Goal: Find specific page/section: Find specific page/section

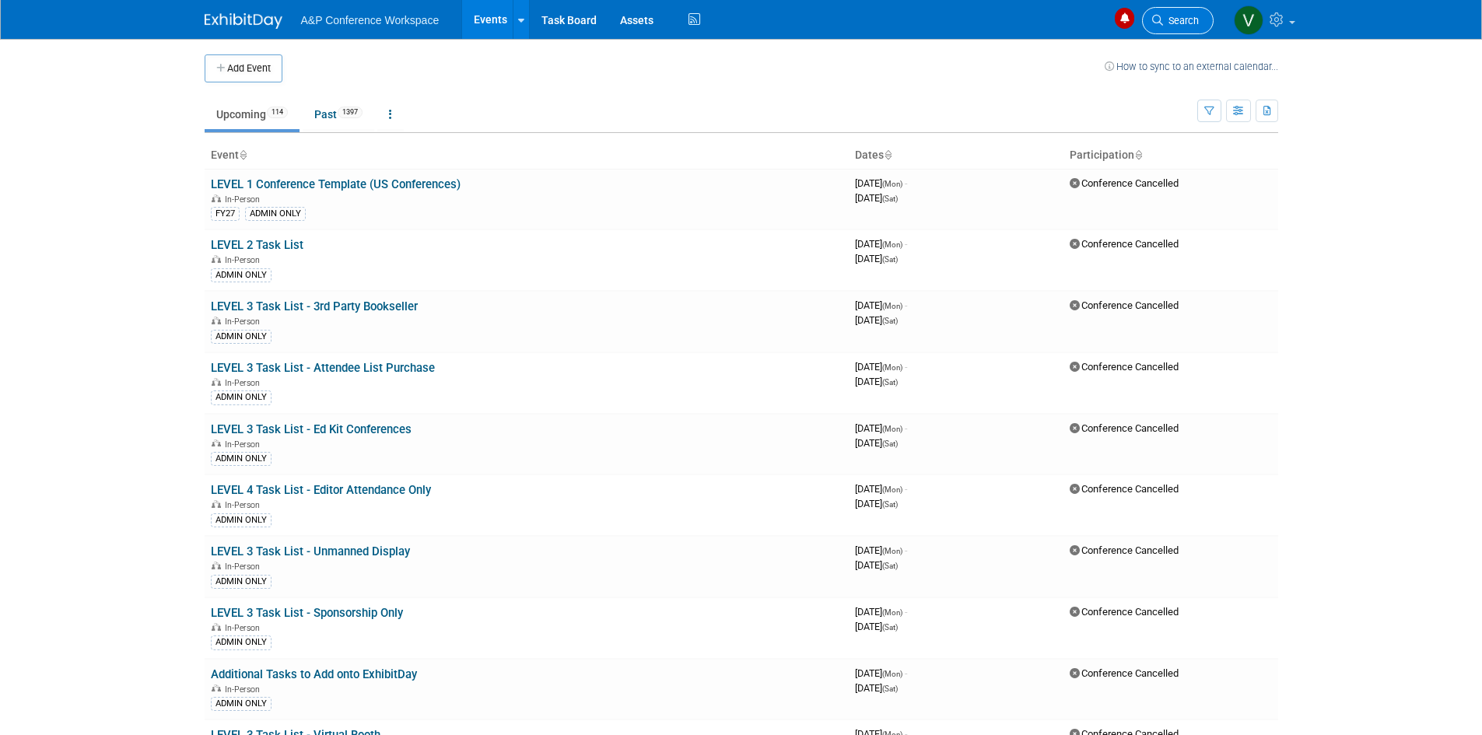
click at [1163, 12] on link "Search" at bounding box center [1178, 20] width 72 height 27
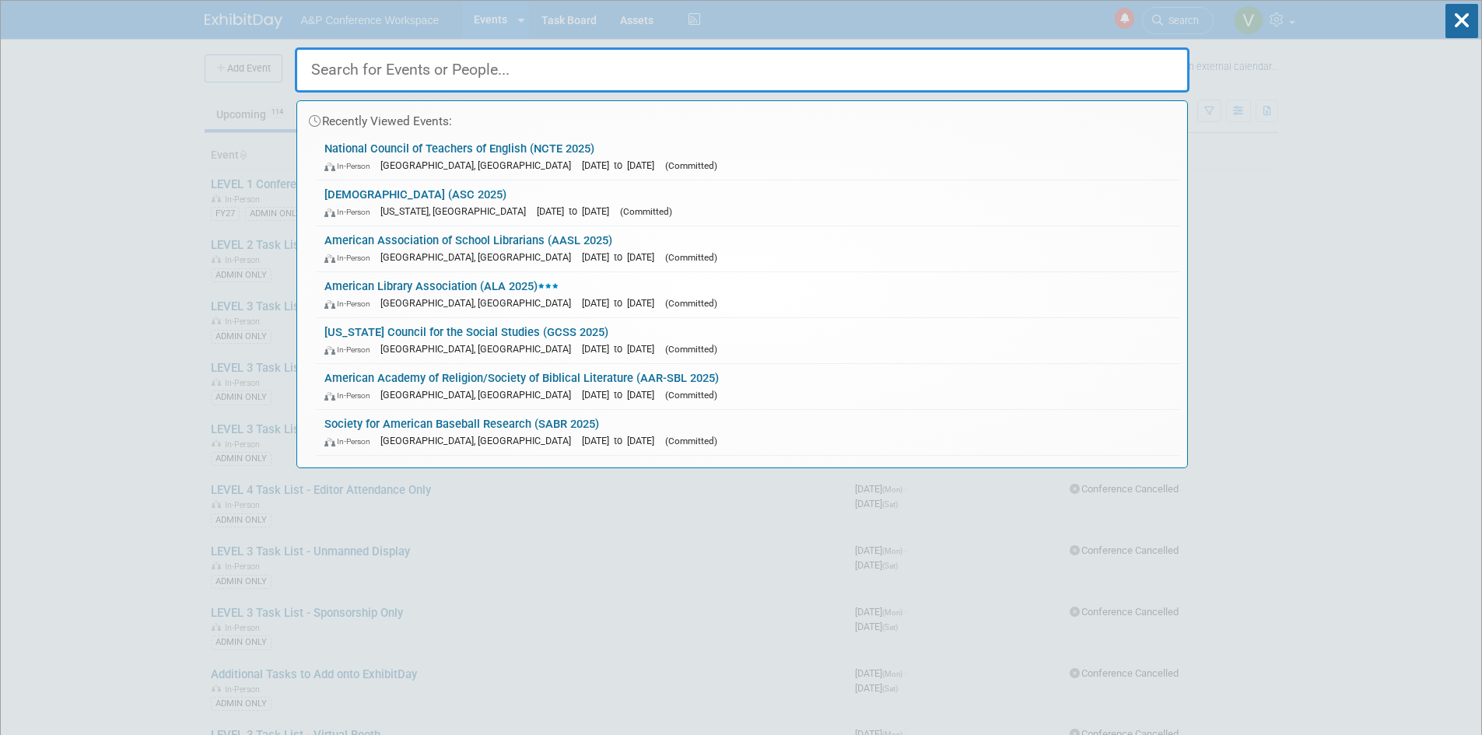
paste input "FLEE"
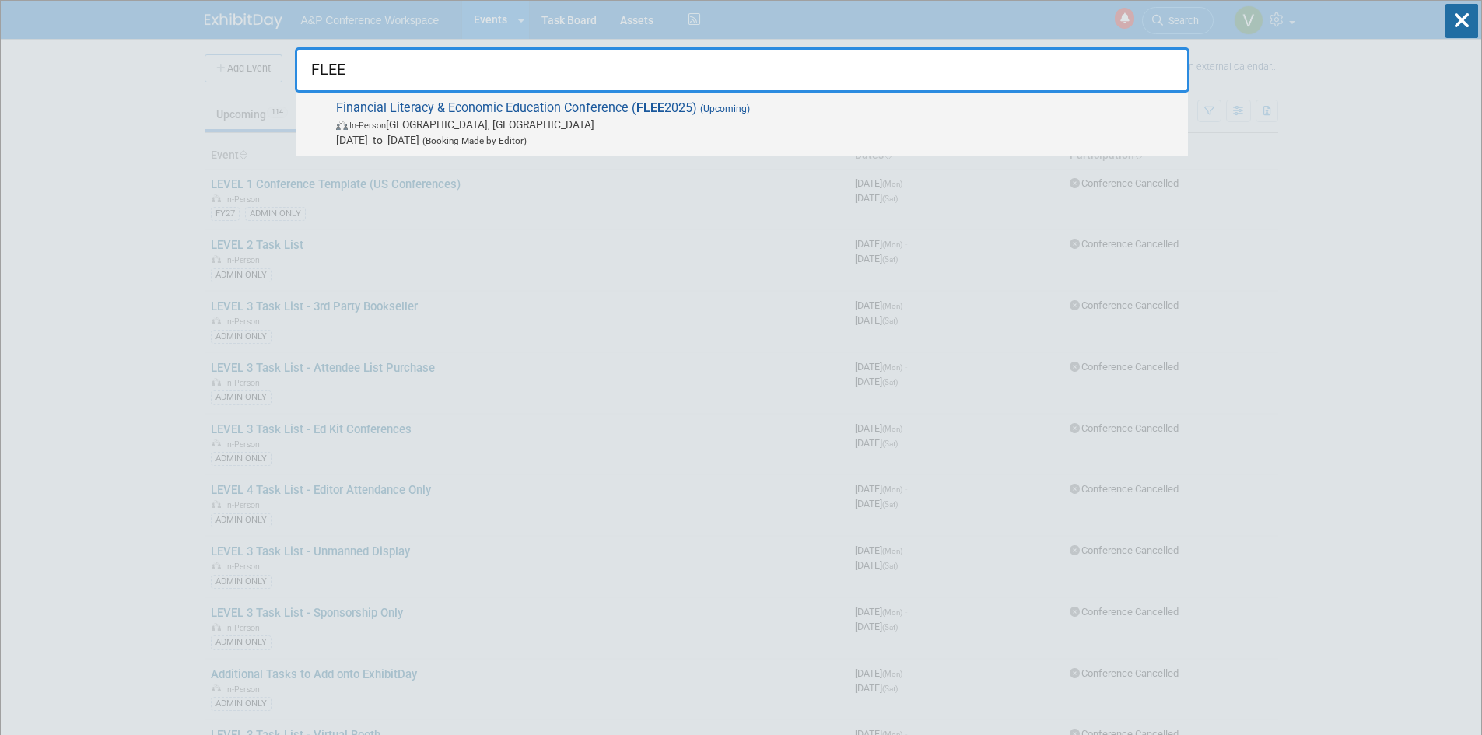
type input "FLEE"
click at [459, 108] on span "Financial Literacy & Economic Education Conference ( FLEE 2025) (Upcoming) In-P…" at bounding box center [755, 123] width 849 height 47
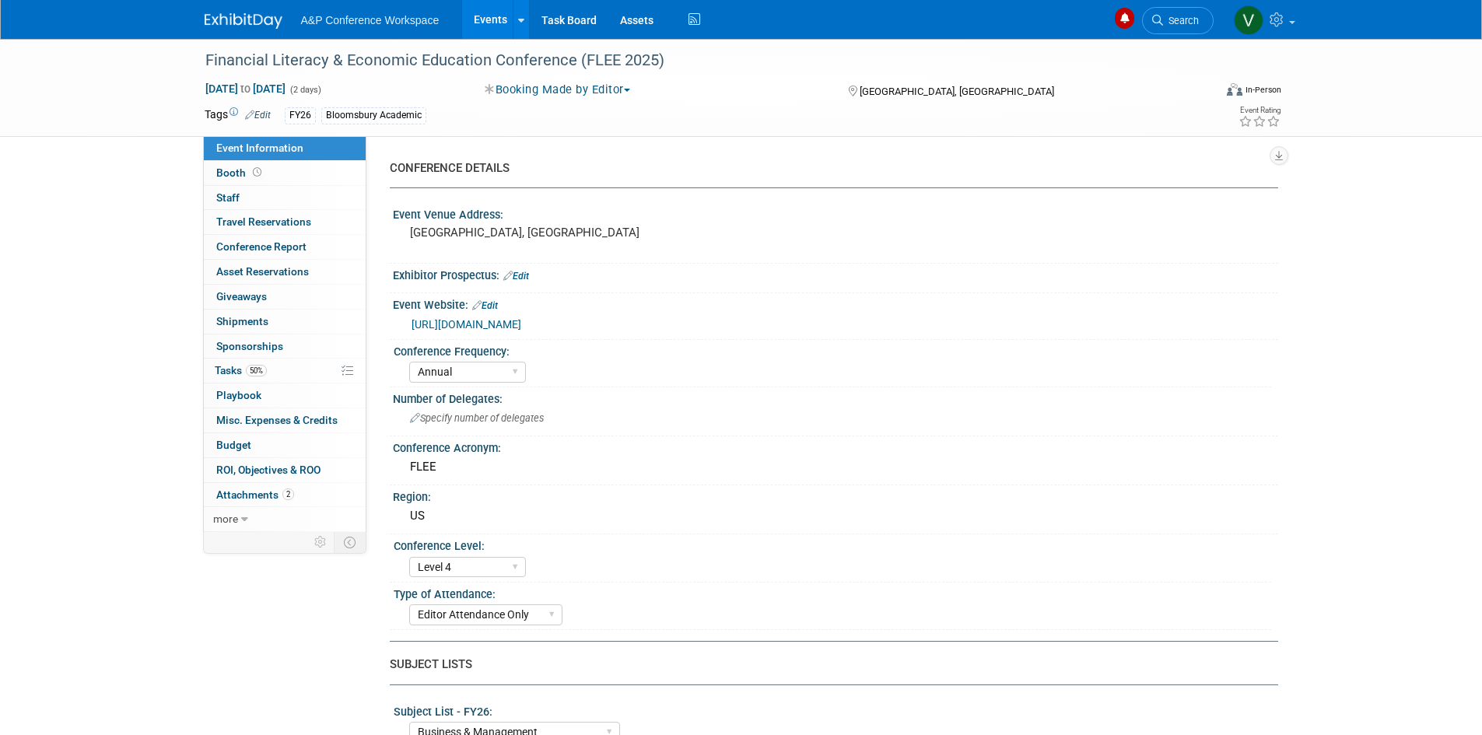
select select "Annual"
select select "Level 4"
select select "Editor Attendance Only"
select select "Business & Management"
select select "ABC-Reference"
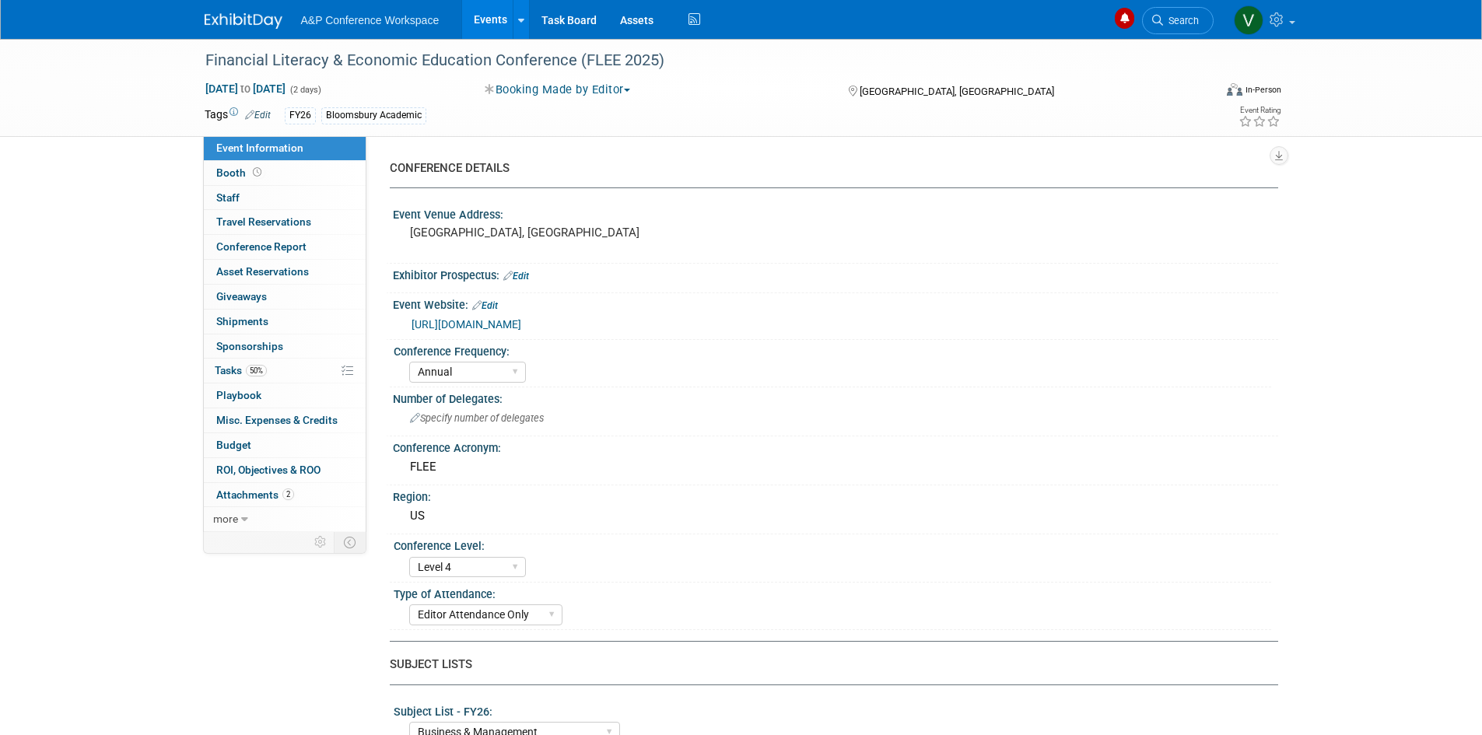
select select "[PERSON_NAME]"
select select "NEW HIRE"
select select "Networking/Commissioning"
click at [228, 170] on span "Booth" at bounding box center [240, 173] width 48 height 12
select select "CLRF - Reference"
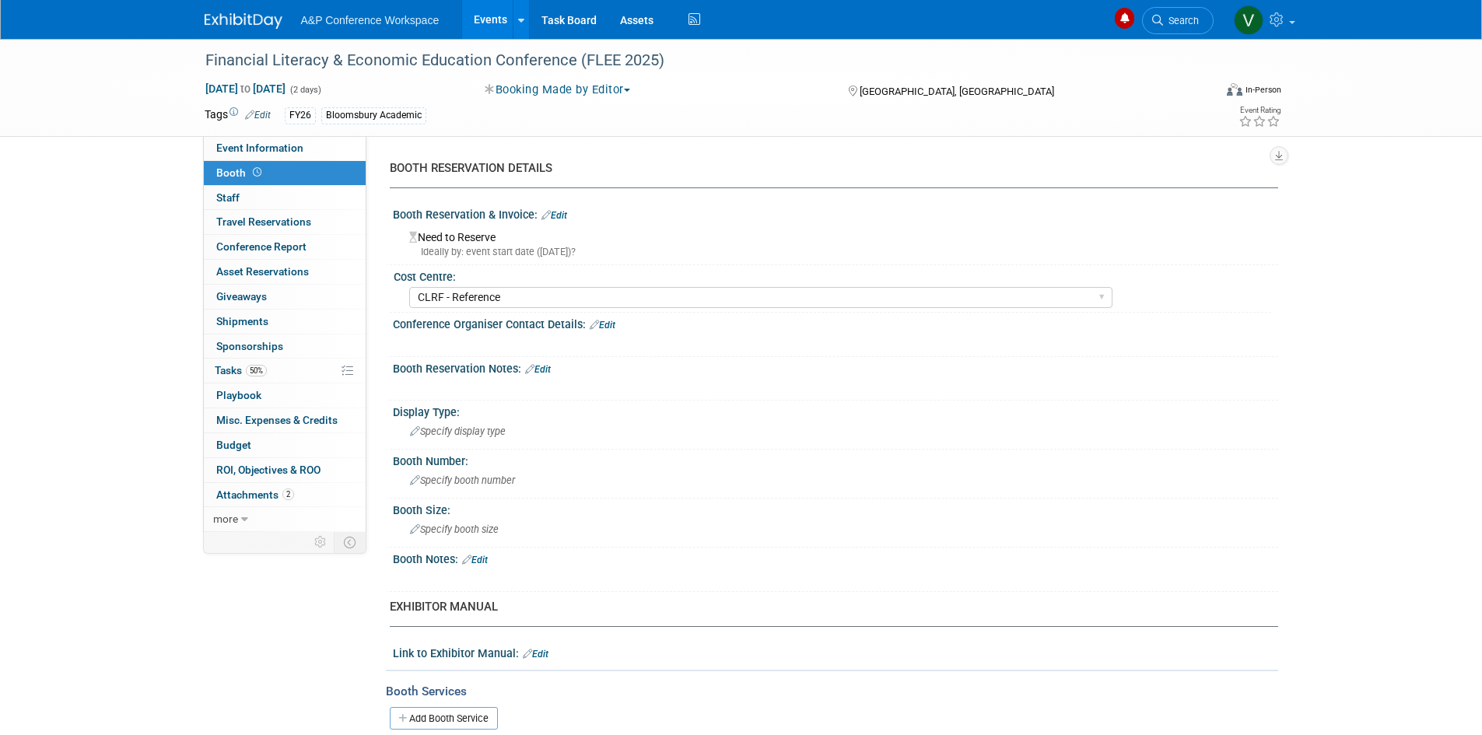
click at [635, 87] on button "Booking Made by Editor" at bounding box center [557, 90] width 157 height 16
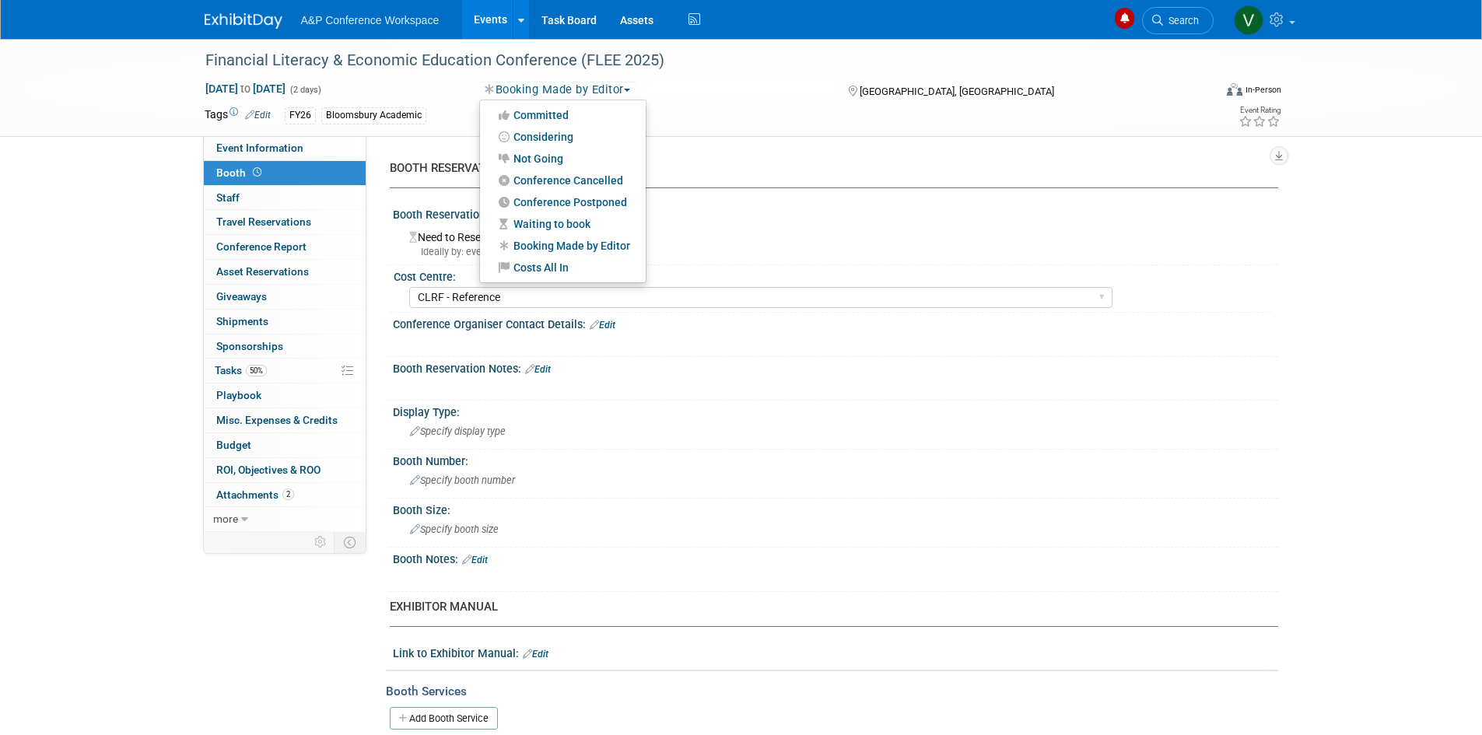
click at [635, 87] on button "Booking Made by Editor" at bounding box center [557, 90] width 157 height 16
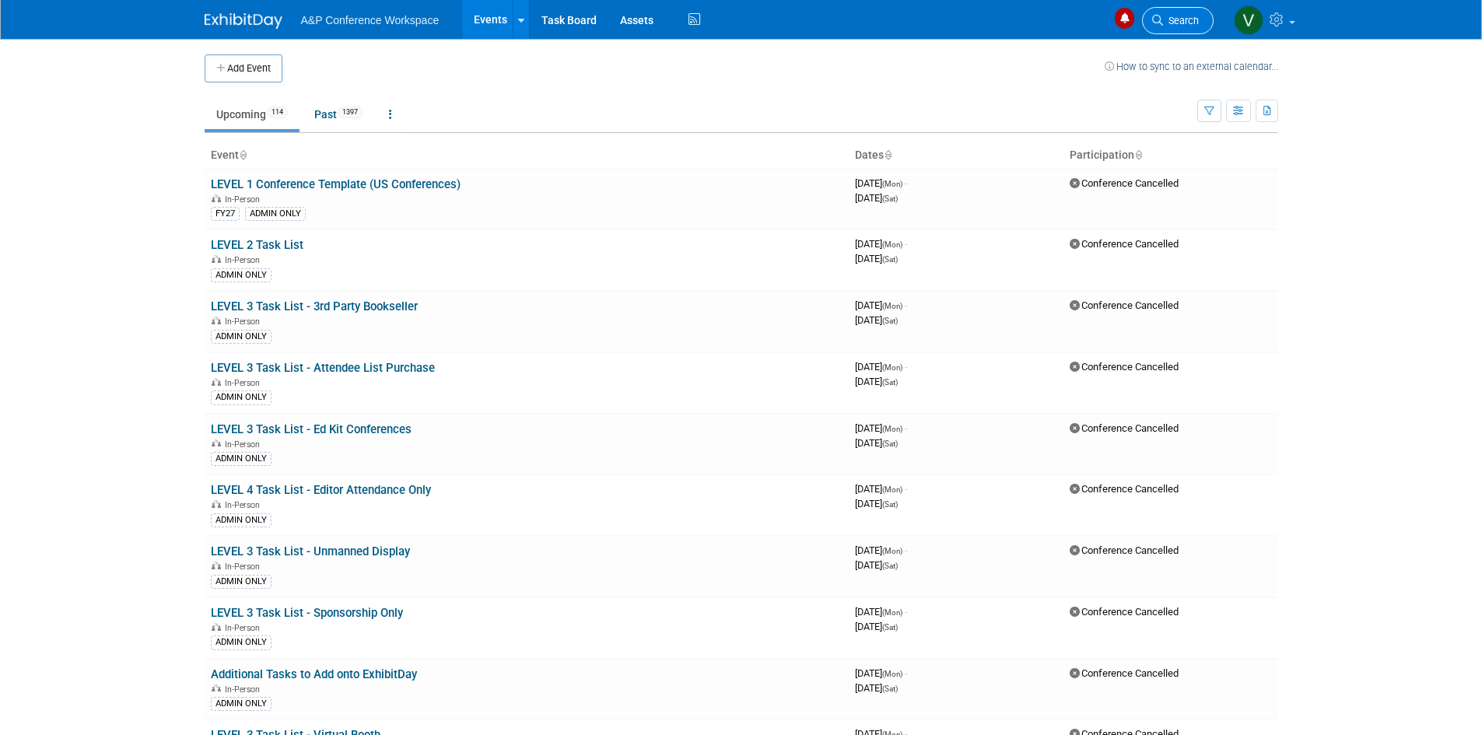
click at [1187, 15] on span "Search" at bounding box center [1181, 21] width 36 height 12
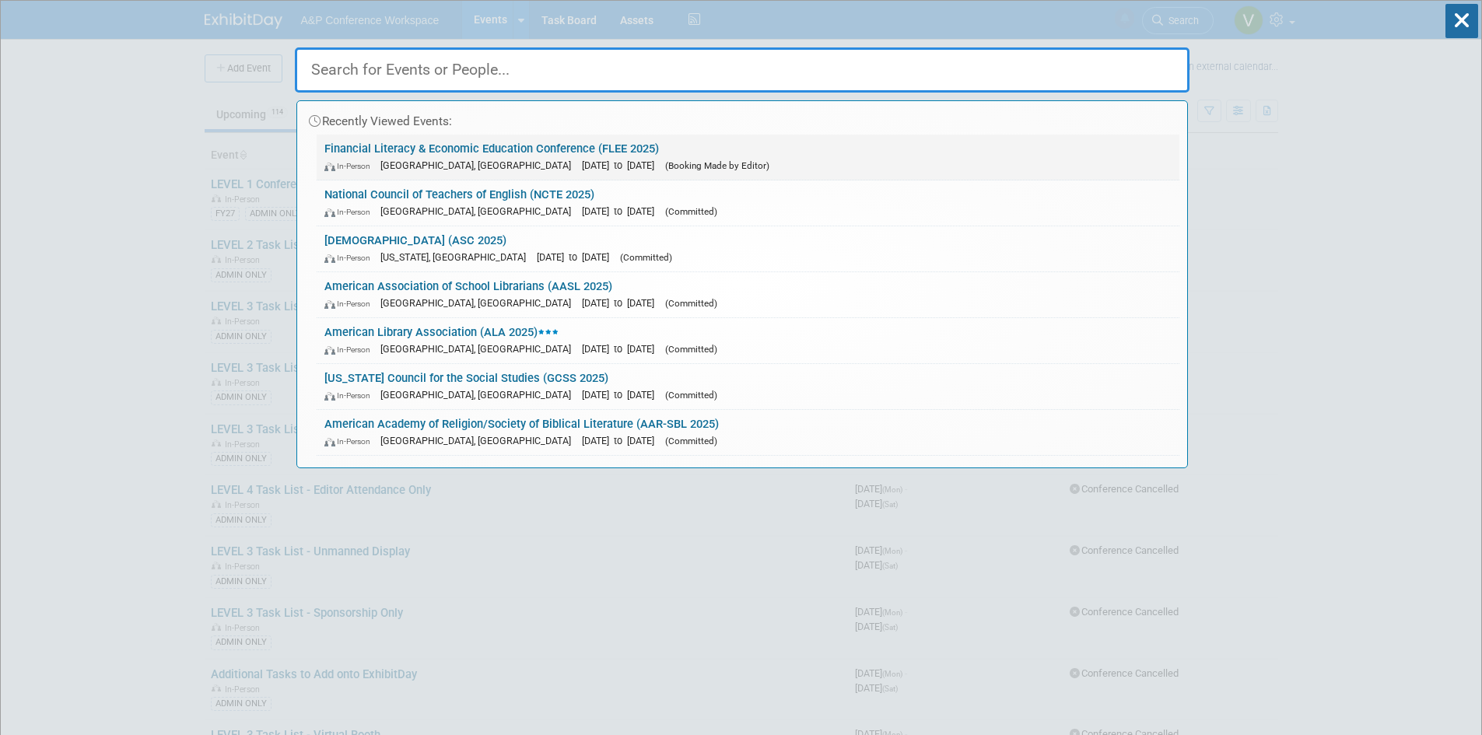
click at [514, 147] on link "Financial Literacy & Economic Education Conference (FLEE 2025) In-Person New Or…" at bounding box center [748, 157] width 863 height 45
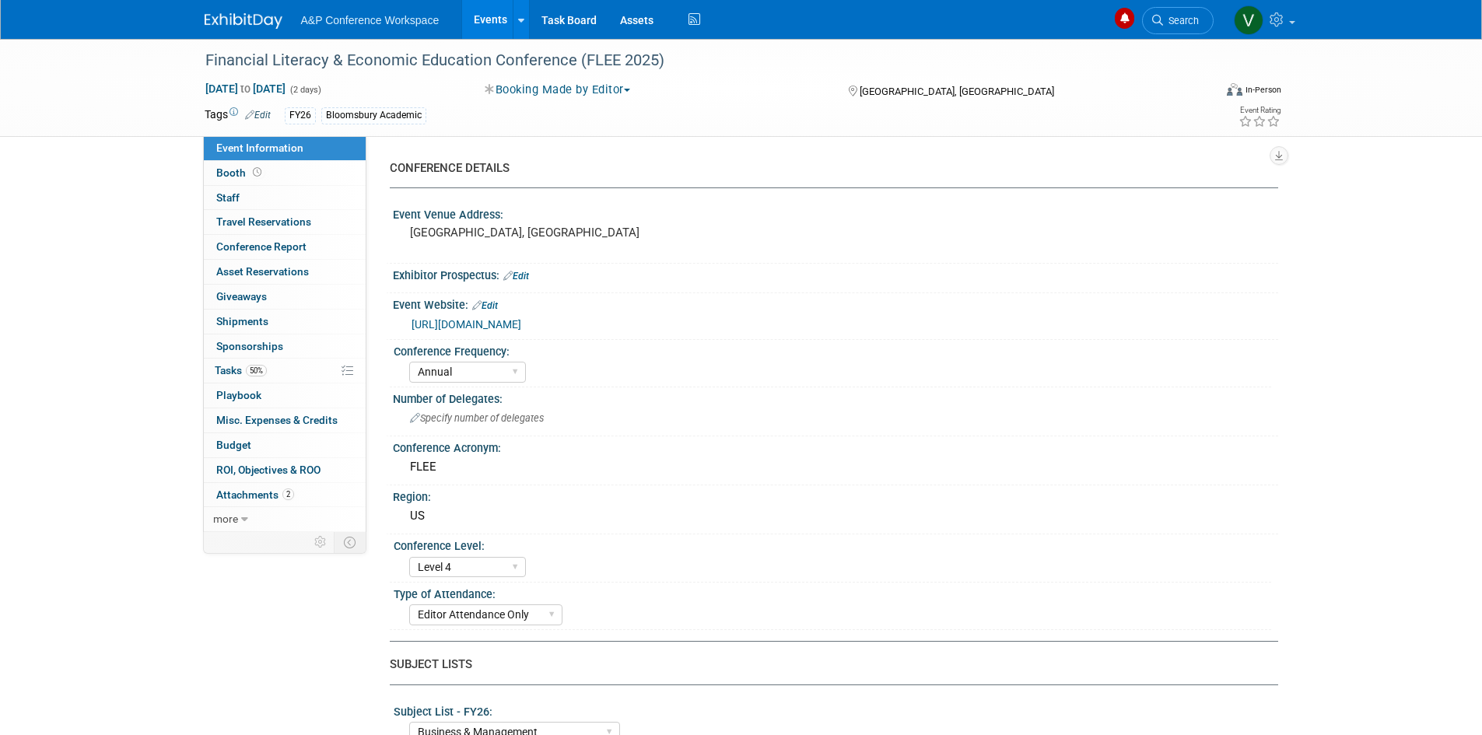
select select "Annual"
select select "Level 4"
select select "Editor Attendance Only"
select select "Business & Management"
select select "ABC-Reference"
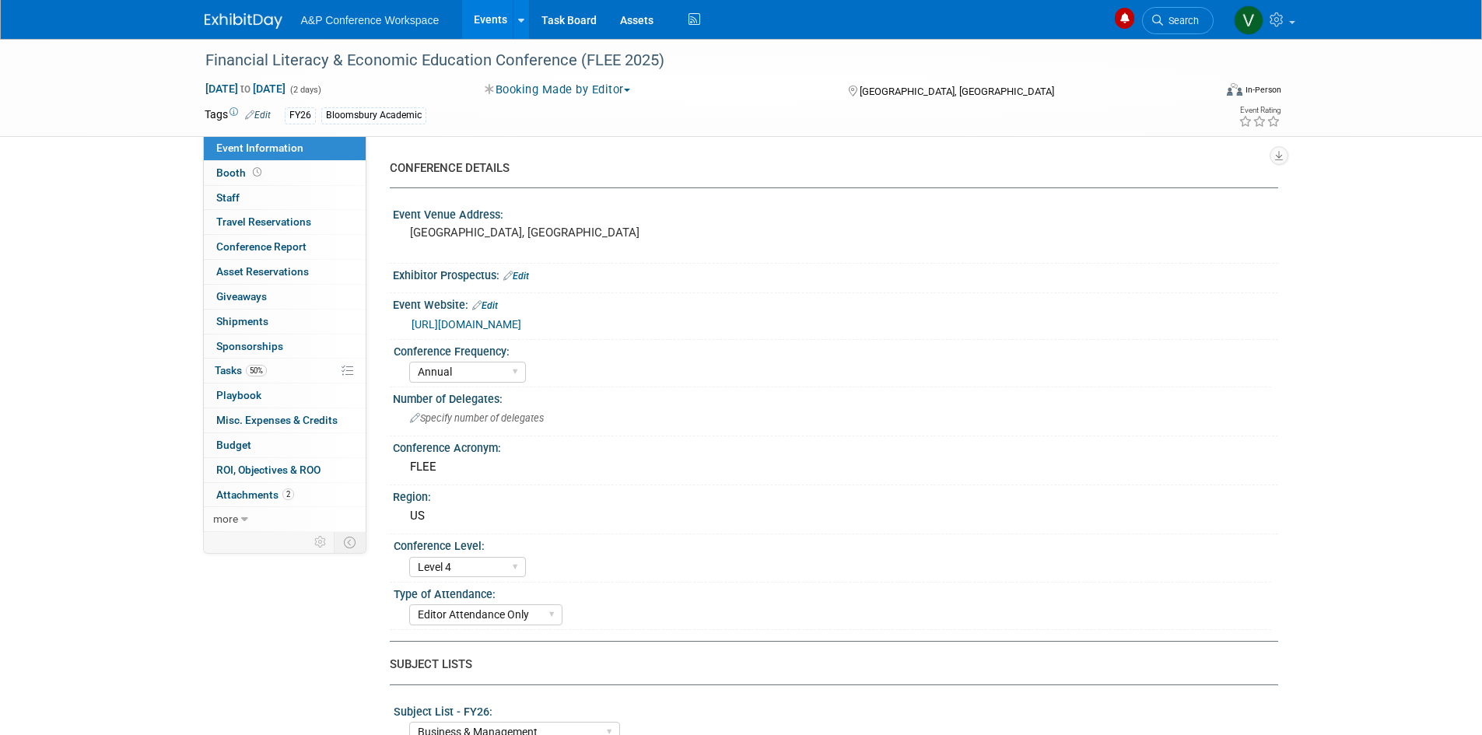
select select "[PERSON_NAME]"
select select "NEW HIRE"
select select "Networking/Commissioning"
